Goal: Check status: Check status

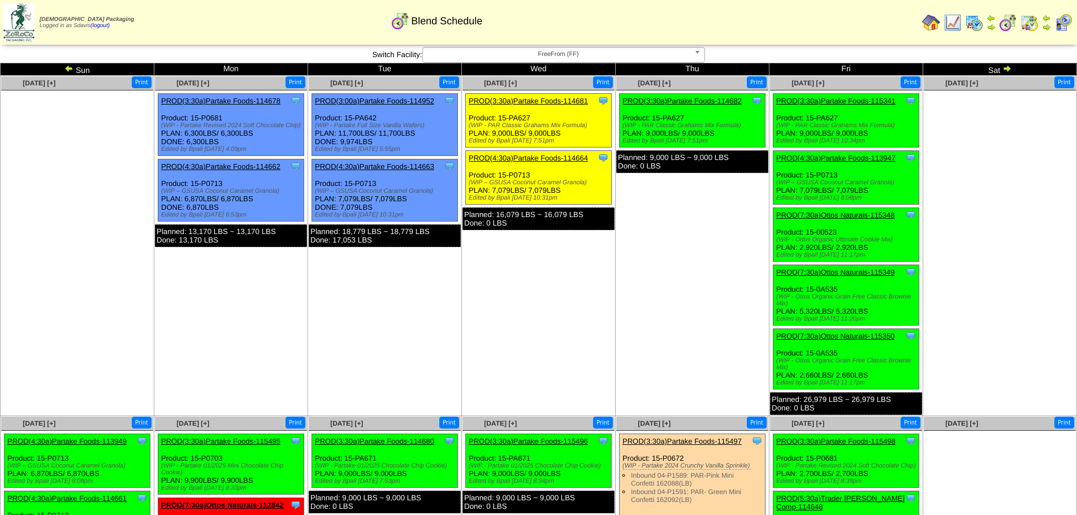
click at [865, 335] on link "PROD(7:30a)Ottos Naturals-115350" at bounding box center [835, 336] width 119 height 8
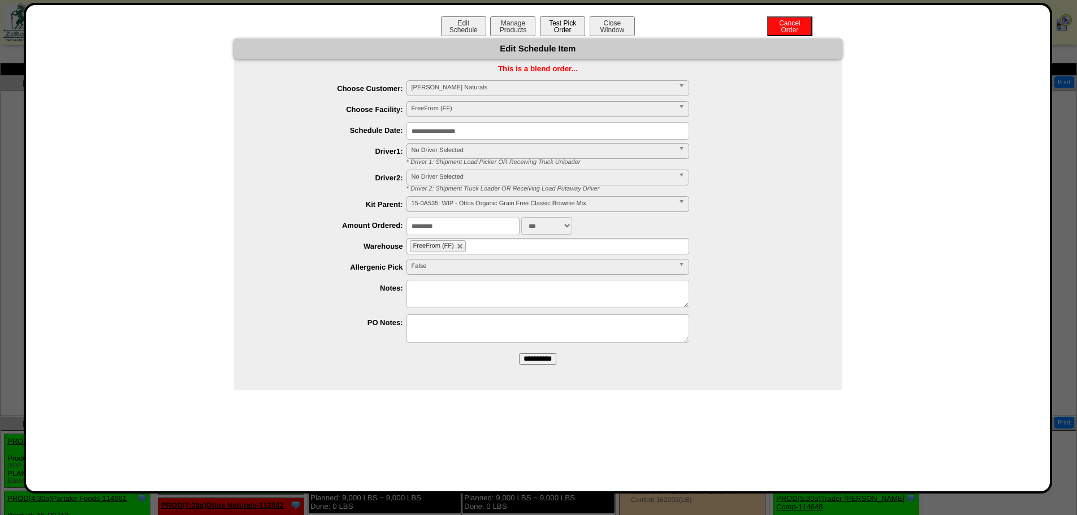
click at [562, 28] on button "Test Pick Order" at bounding box center [562, 26] width 45 height 20
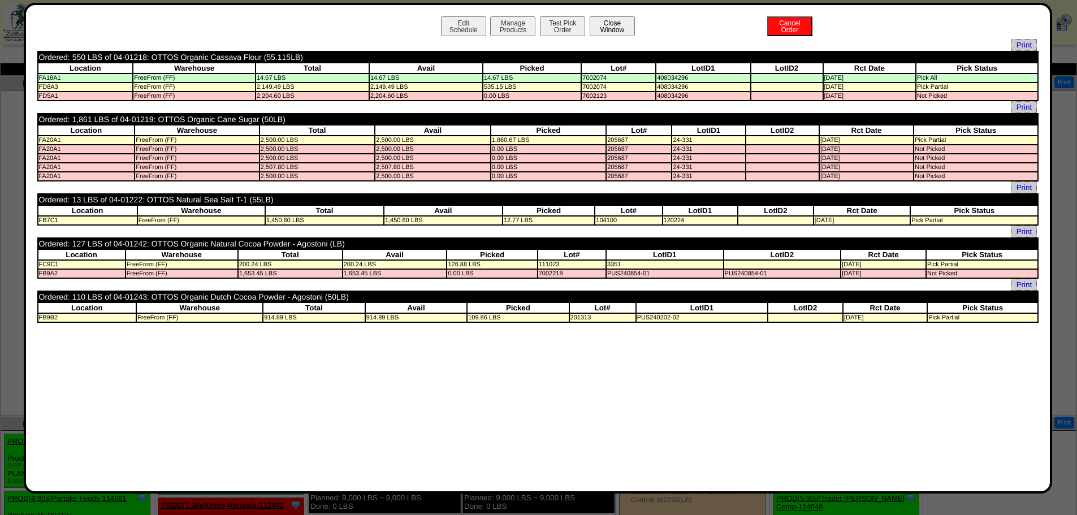
click at [606, 29] on button "Close Window" at bounding box center [612, 26] width 45 height 20
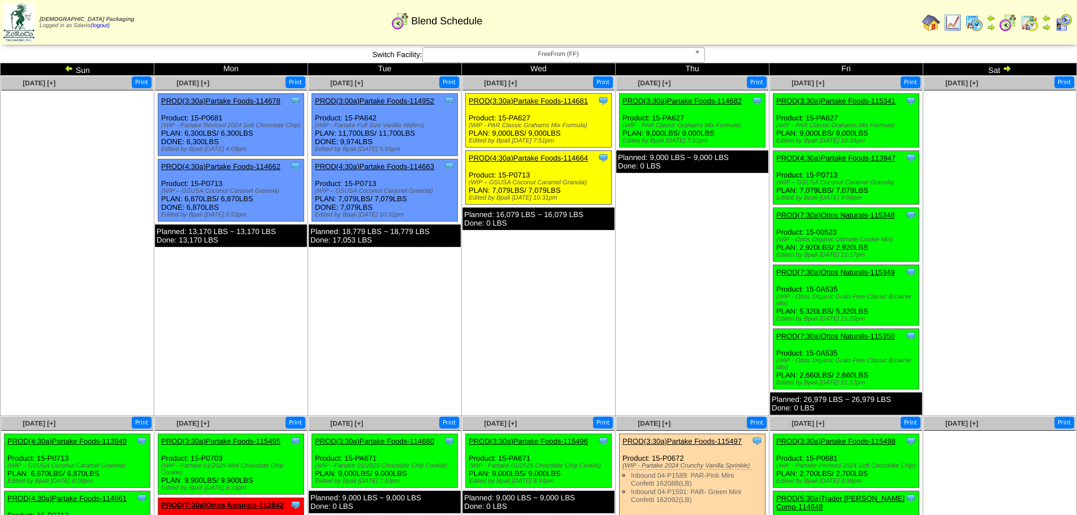
click at [716, 98] on link "PROD(3:30a)Partake Foods-114682" at bounding box center [682, 101] width 119 height 8
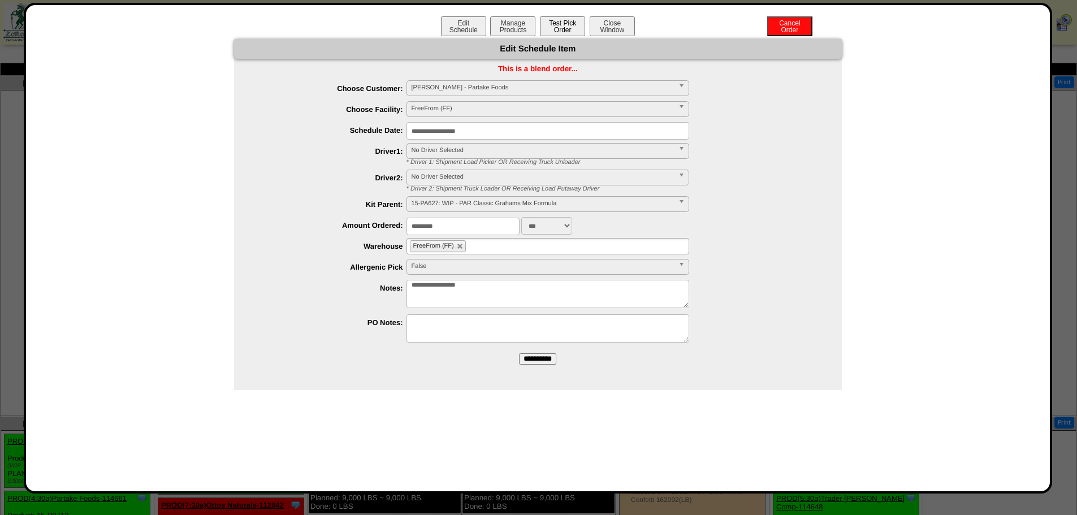
click at [564, 24] on button "Test Pick Order" at bounding box center [562, 26] width 45 height 20
